Goal: Communication & Community: Answer question/provide support

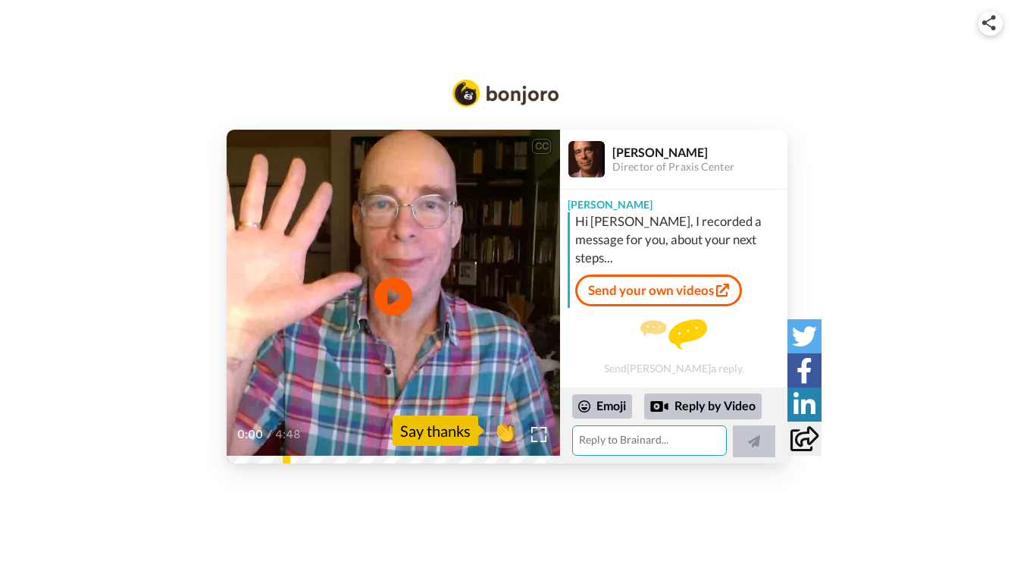
click at [594, 443] on textarea at bounding box center [649, 440] width 155 height 30
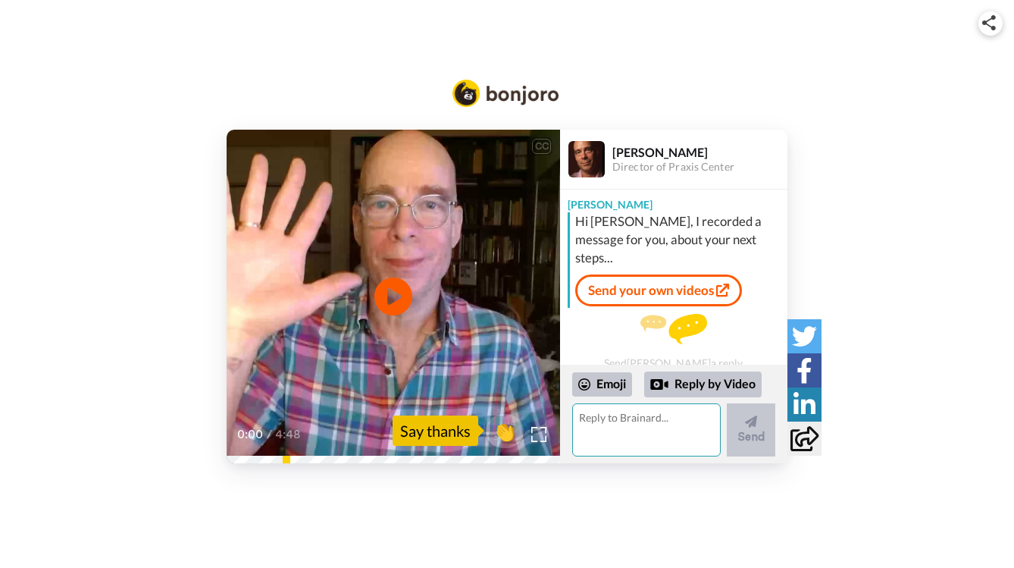
paste textarea "Hi [PERSON_NAME], Thank you very much for taking the time to view my responses …"
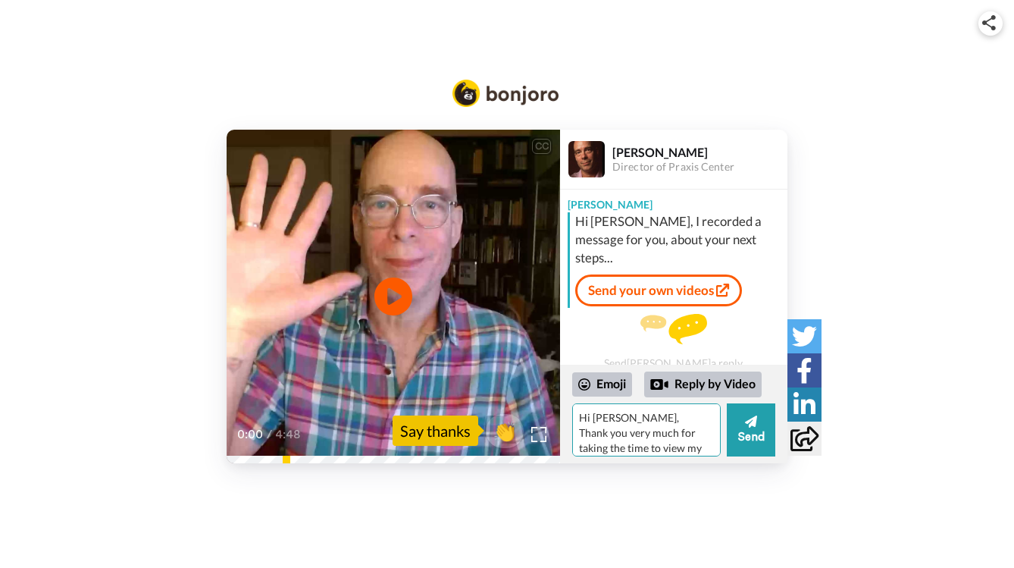
drag, startPoint x: 639, startPoint y: 446, endPoint x: 602, endPoint y: 424, distance: 43.1
click at [602, 424] on textarea "Hi [PERSON_NAME], Thank you very much for taking the time to view my responses …" at bounding box center [646, 429] width 149 height 53
click at [665, 446] on textarea "Hi [PERSON_NAME], Thank you very much for taking the time to view my responses …" at bounding box center [646, 429] width 149 height 53
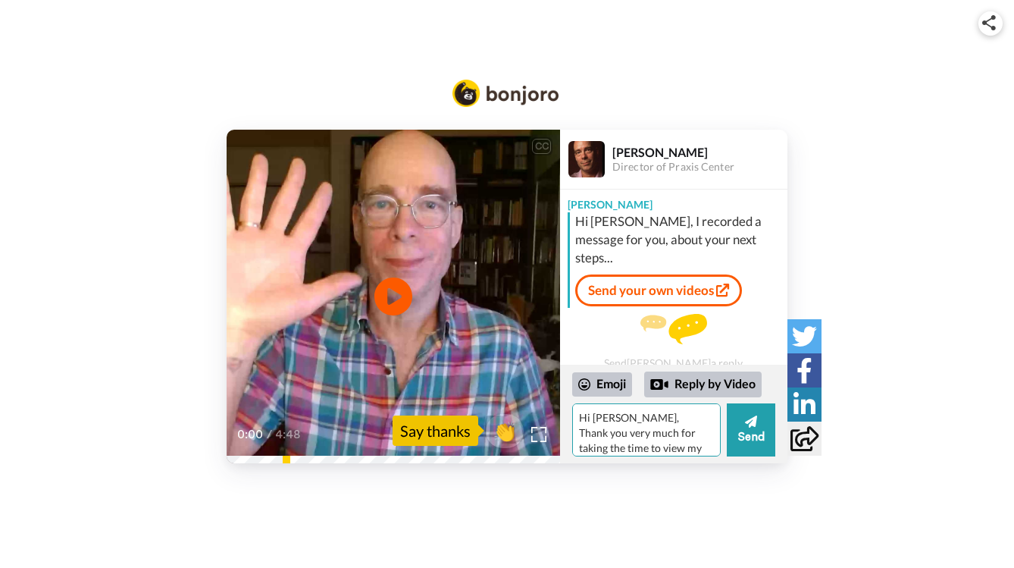
drag, startPoint x: 655, startPoint y: 447, endPoint x: 605, endPoint y: 418, distance: 58.1
click at [605, 418] on textarea "Hi [PERSON_NAME], Thank you very much for taking the time to view my responses …" at bounding box center [646, 429] width 149 height 53
drag, startPoint x: 648, startPoint y: 444, endPoint x: 570, endPoint y: 439, distance: 78.2
click at [570, 439] on div "Emoji Reply by Video Hi [PERSON_NAME], Thank you very much for taking the time …" at bounding box center [673, 414] width 227 height 99
click at [654, 417] on textarea "Hi [PERSON_NAME], Thank you very much for taking the time to view my responses …" at bounding box center [646, 429] width 149 height 53
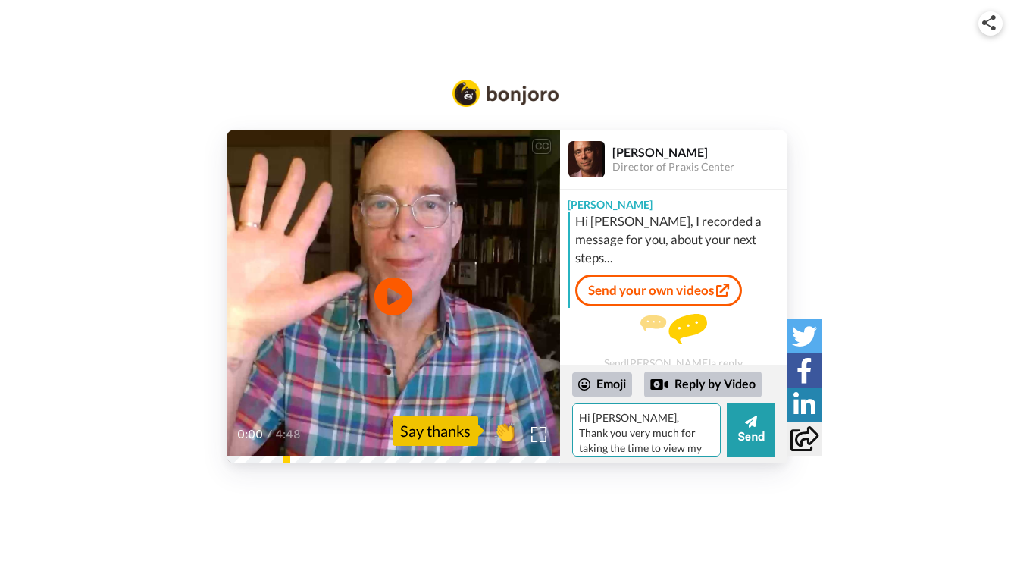
type textarea "Hi [PERSON_NAME], Thank you very much for taking the time to view my responses …"
click at [650, 418] on textarea "Hi [PERSON_NAME], Thank you very much for taking the time to view my responses …" at bounding box center [646, 429] width 149 height 53
click at [640, 416] on textarea "Hi [PERSON_NAME], Thank you very much for taking the time to view my responses …" at bounding box center [646, 429] width 149 height 53
click at [585, 424] on textarea "Hi [PERSON_NAME], Thank you very much for taking the time to view my responses …" at bounding box center [646, 429] width 149 height 53
click at [579, 430] on textarea "Hi [PERSON_NAME], Thank you very much for taking the time to view my responses …" at bounding box center [646, 429] width 149 height 53
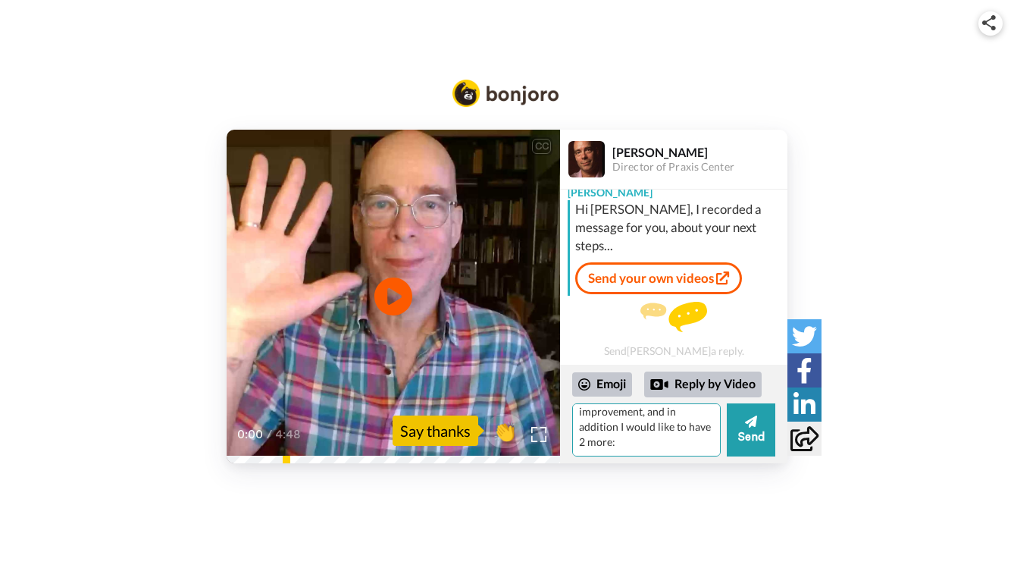
scroll to position [582, 0]
click at [753, 424] on icon at bounding box center [751, 421] width 12 height 12
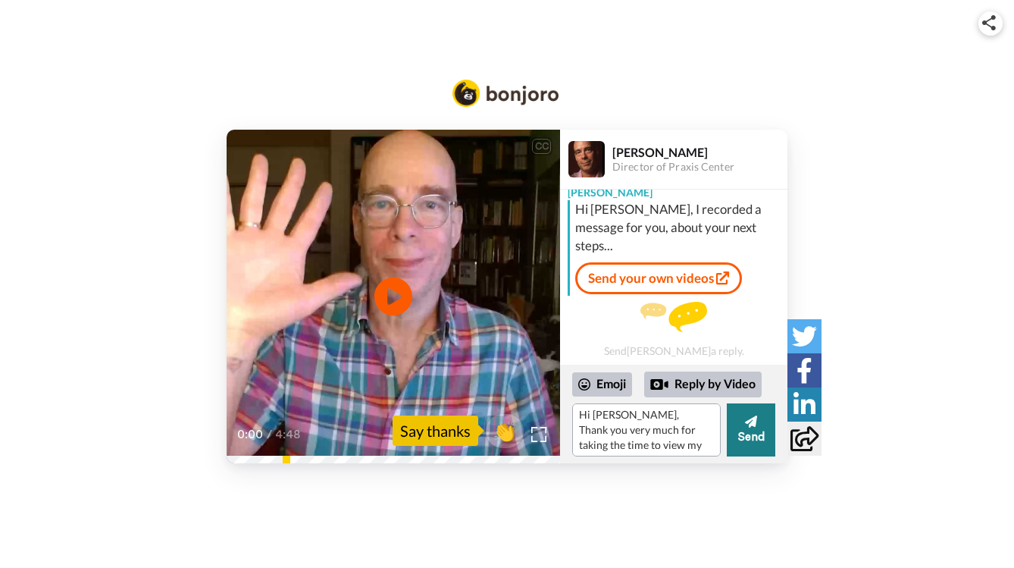
click at [753, 421] on icon at bounding box center [751, 421] width 12 height 12
click at [511, 430] on span "👏" at bounding box center [505, 430] width 48 height 30
